Goal: Use online tool/utility: Utilize a website feature to perform a specific function

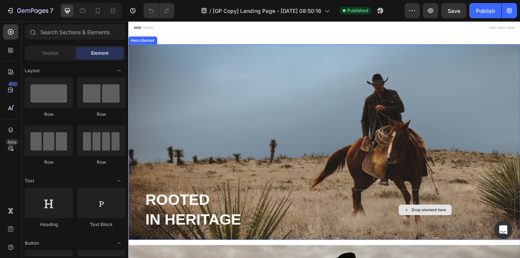
click at [404, 228] on div "Drop element here" at bounding box center [474, 241] width 210 height 47
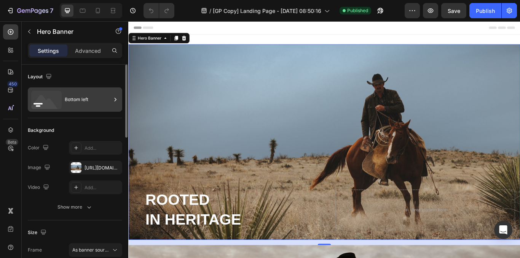
click at [75, 96] on div "Bottom left" at bounding box center [88, 99] width 46 height 17
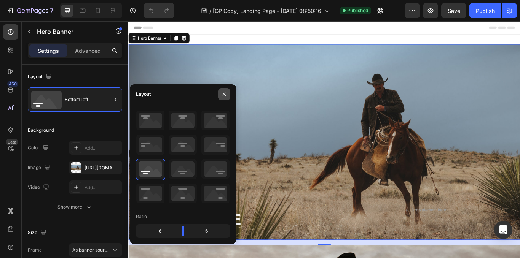
click at [223, 95] on icon "button" at bounding box center [224, 93] width 3 height 3
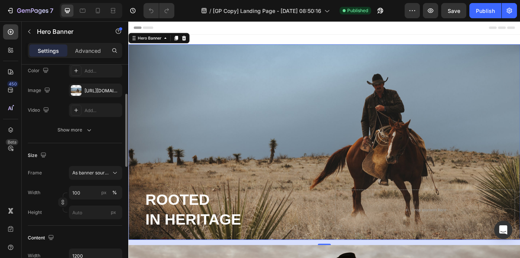
scroll to position [80, 0]
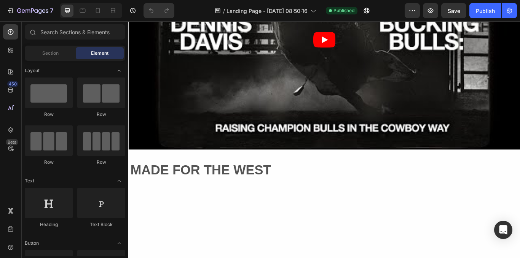
scroll to position [385, 0]
